Goal: Transaction & Acquisition: Purchase product/service

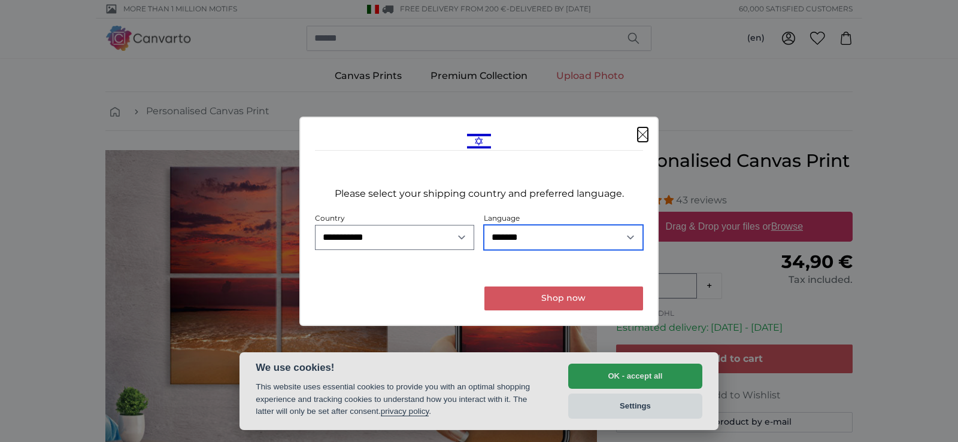
click at [528, 242] on select "**********" at bounding box center [563, 237] width 159 height 25
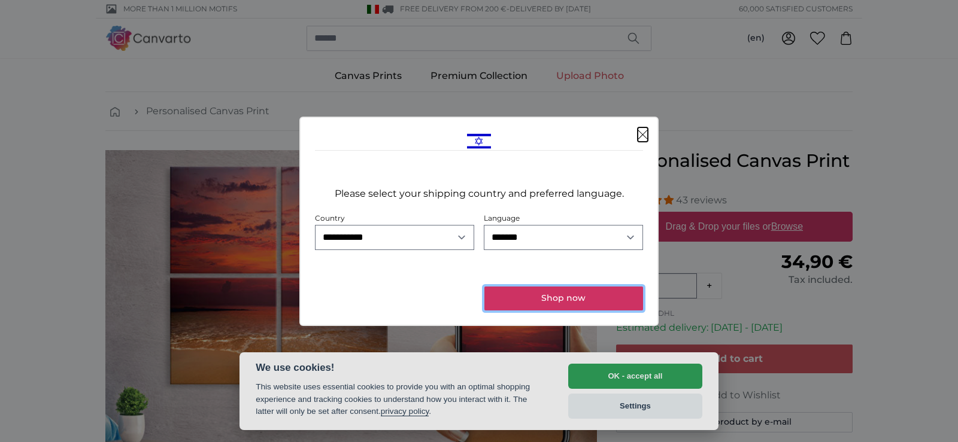
click at [539, 300] on button "Shop now" at bounding box center [563, 299] width 159 height 24
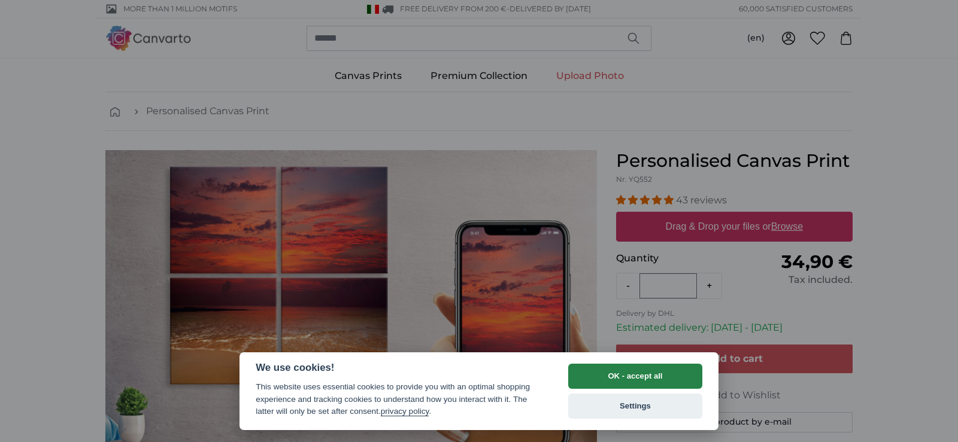
click at [625, 371] on button "OK - accept all" at bounding box center [635, 376] width 134 height 25
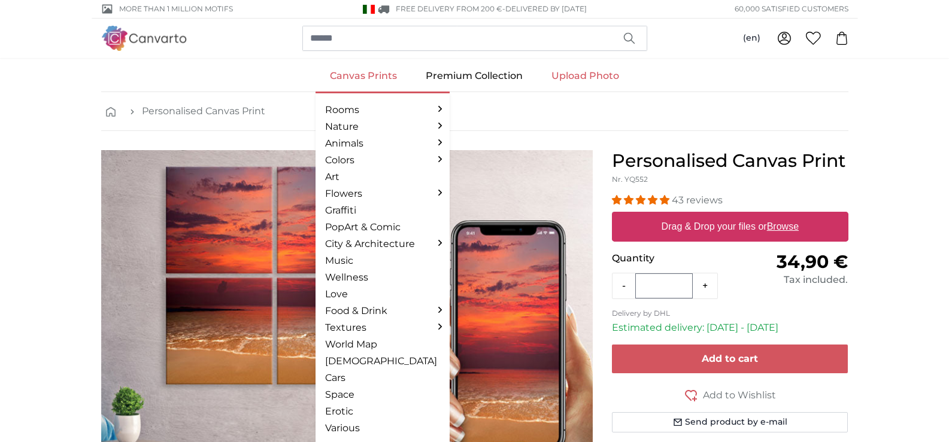
click at [350, 75] on link "Canvas Prints" at bounding box center [364, 75] width 96 height 31
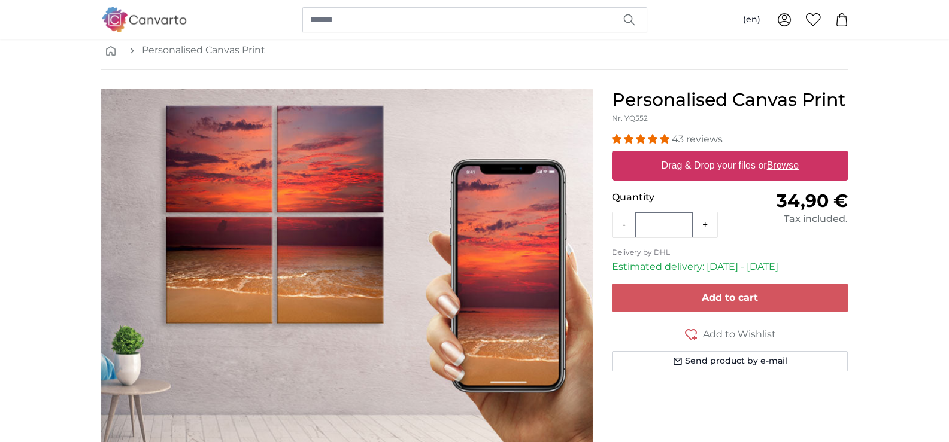
scroll to position [60, 0]
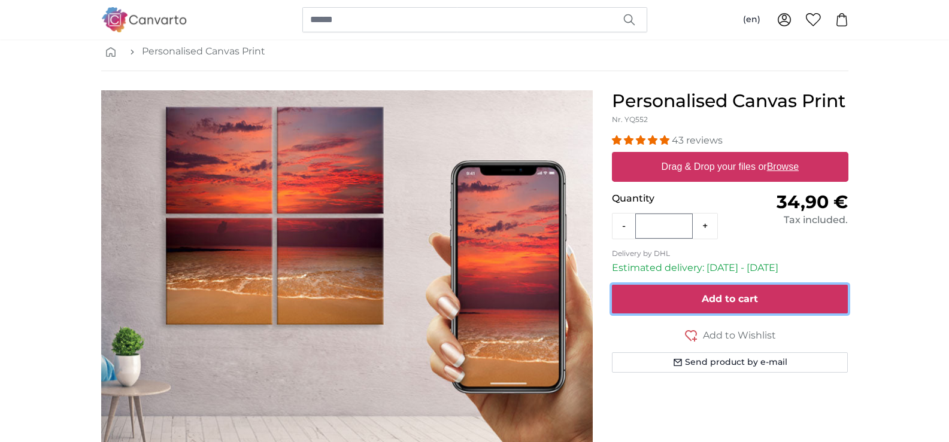
click at [701, 299] on button "Add to cart" at bounding box center [730, 299] width 236 height 29
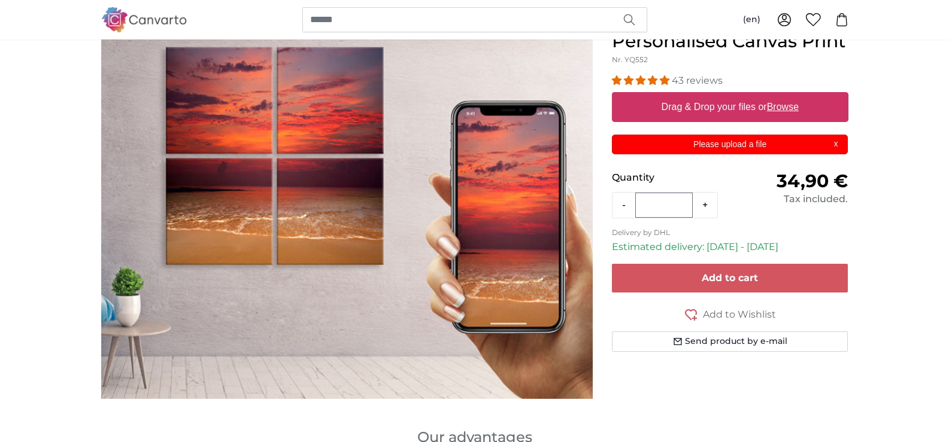
scroll to position [0, 0]
